Goal: Transaction & Acquisition: Book appointment/travel/reservation

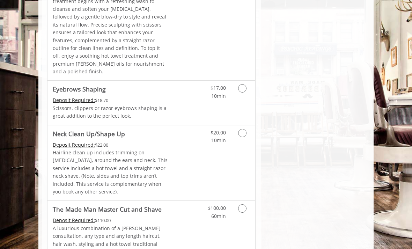
scroll to position [1197, 0]
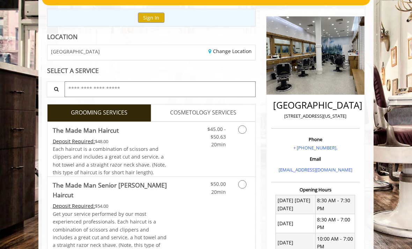
click at [73, 93] on input "text" at bounding box center [160, 89] width 191 height 16
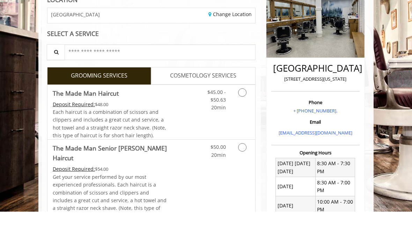
click at [230, 109] on span "COSMETOLOGY SERVICES" at bounding box center [203, 113] width 66 height 9
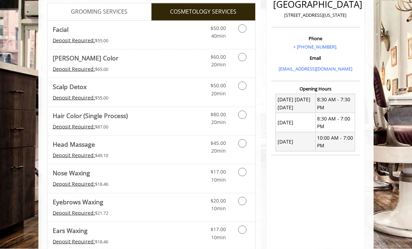
scroll to position [170, 0]
click at [63, 113] on Process\) "Hair Color (Single Process)" at bounding box center [90, 115] width 75 height 10
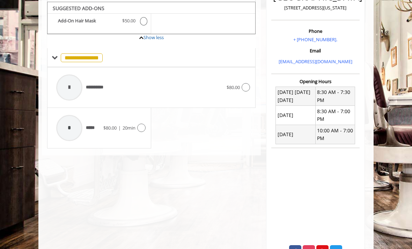
scroll to position [178, 0]
click at [64, 123] on div "*" at bounding box center [69, 128] width 26 height 26
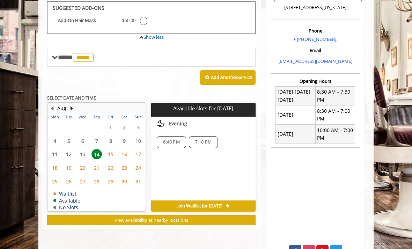
click at [111, 153] on span "15" at bounding box center [110, 154] width 10 height 10
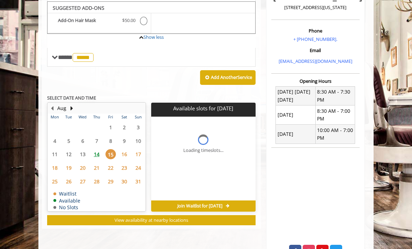
scroll to position [188, 0]
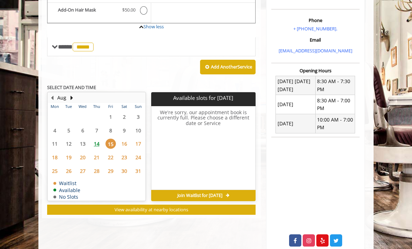
click at [95, 139] on span "14" at bounding box center [97, 144] width 10 height 10
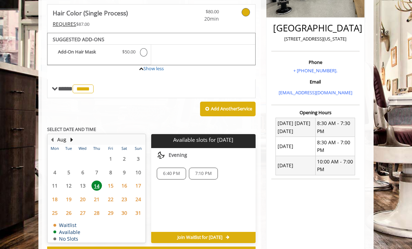
scroll to position [148, 0]
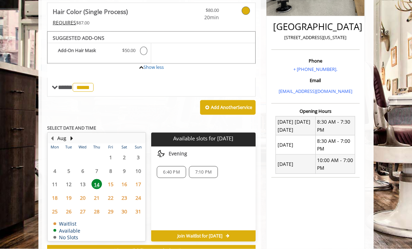
click at [198, 166] on div "7:10 PM" at bounding box center [203, 172] width 29 height 12
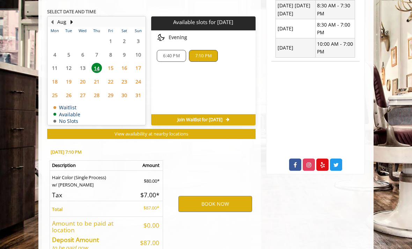
scroll to position [285, 0]
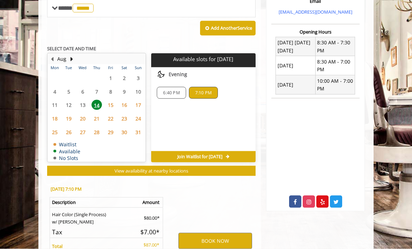
click at [107, 102] on span "15" at bounding box center [110, 105] width 10 height 10
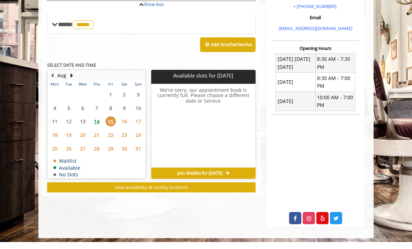
click at [109, 137] on span "22" at bounding box center [110, 142] width 10 height 10
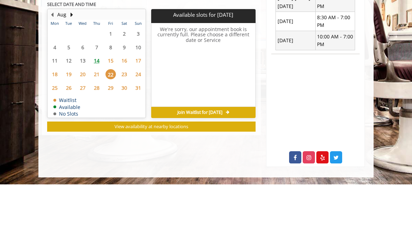
scroll to position [204, 0]
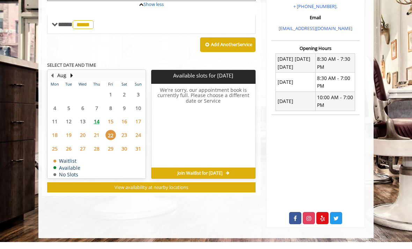
click at [99, 123] on span "14" at bounding box center [97, 128] width 10 height 10
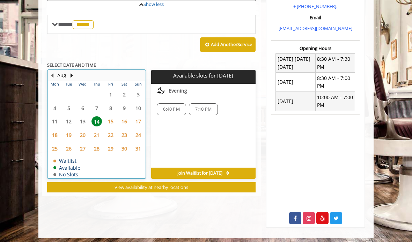
click at [84, 116] on table "Mon Tue Wed Thu Fri Sat Sun 28 29 30 31 1 2 3 4 5 6 7 8 9 10 11 12 13 14 15 16 …" at bounding box center [96, 136] width 97 height 97
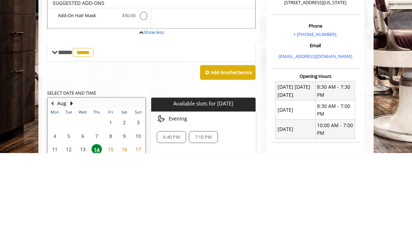
scroll to position [183, 0]
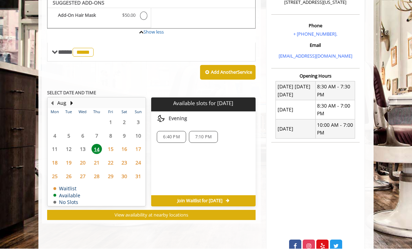
click at [190, 131] on div "7:10 PM" at bounding box center [203, 137] width 29 height 12
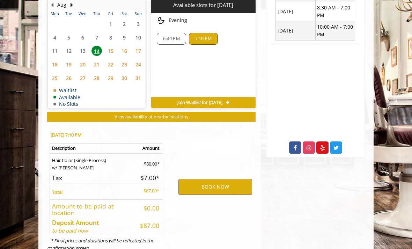
scroll to position [285, 0]
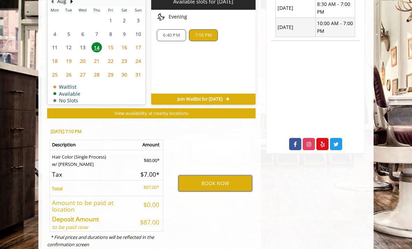
click at [189, 181] on button "BOOK NOW" at bounding box center [215, 183] width 74 height 16
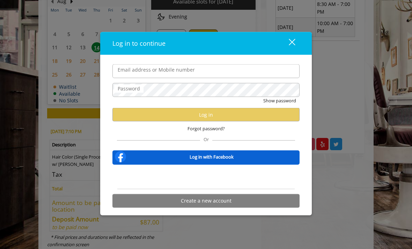
click at [16, 82] on div "Log in to continue close Email address or Mobile number Password Show password …" at bounding box center [206, 124] width 412 height 249
click at [285, 49] on div "close" at bounding box center [288, 43] width 14 height 10
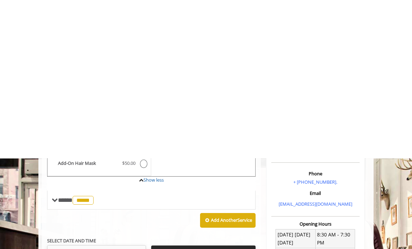
scroll to position [0, 0]
